Goal: Task Accomplishment & Management: Use online tool/utility

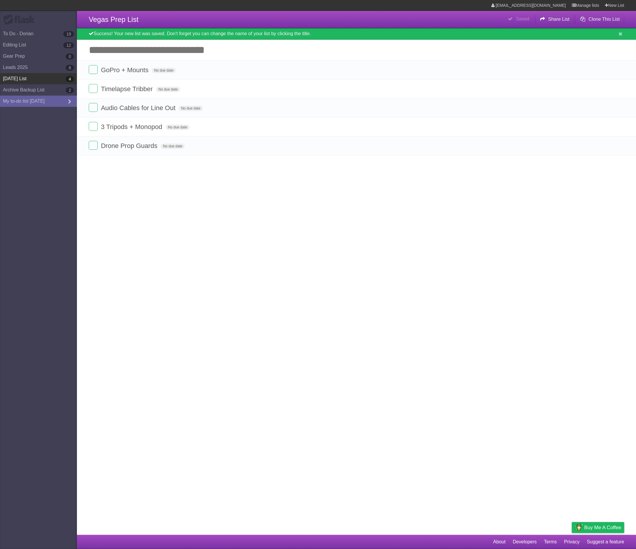
click at [30, 78] on link "[DATE] List 4" at bounding box center [38, 78] width 77 height 11
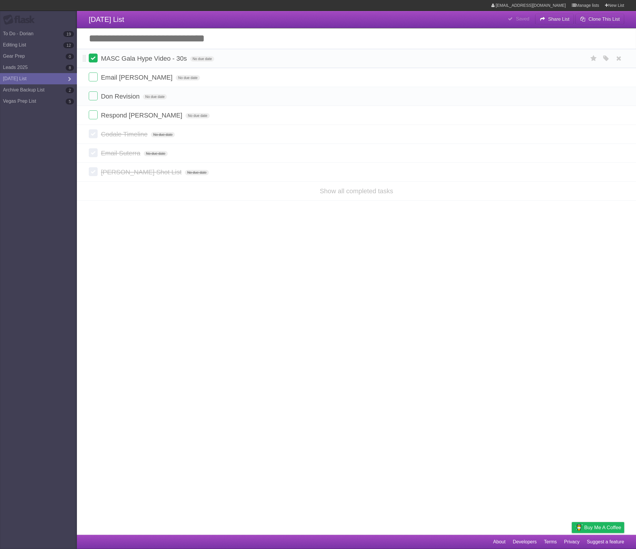
click at [94, 60] on label at bounding box center [93, 58] width 9 height 9
click at [94, 97] on label at bounding box center [93, 95] width 9 height 9
click at [90, 79] on label at bounding box center [93, 77] width 9 height 9
click at [622, 77] on icon at bounding box center [619, 78] width 8 height 10
click at [620, 78] on icon at bounding box center [619, 78] width 8 height 10
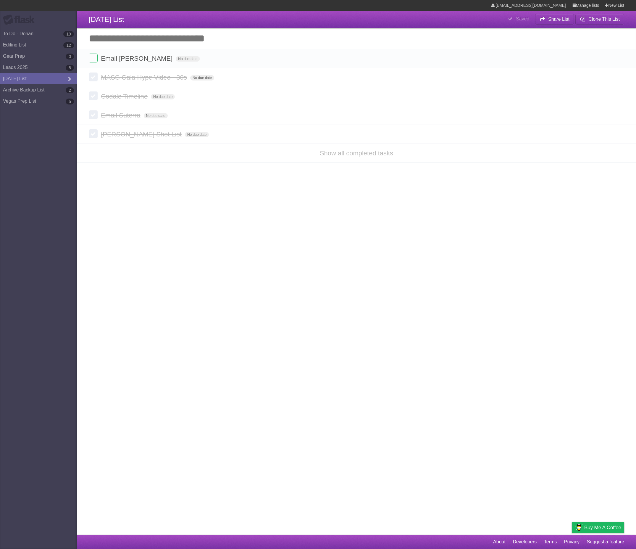
click at [620, 78] on icon at bounding box center [619, 78] width 8 height 10
